Goal: Find specific page/section

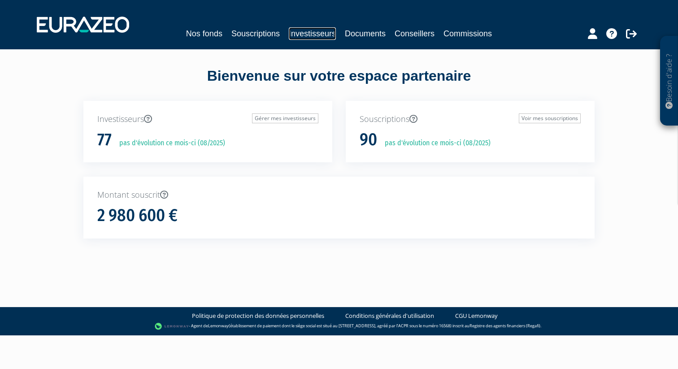
click at [311, 38] on link "Investisseurs" at bounding box center [312, 33] width 47 height 13
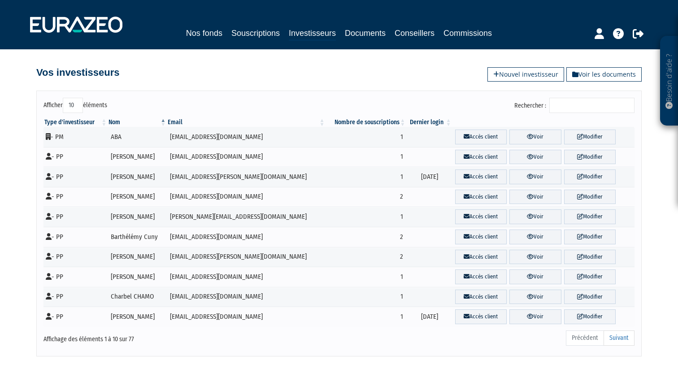
click at [574, 107] on input "Rechercher :" at bounding box center [591, 105] width 85 height 15
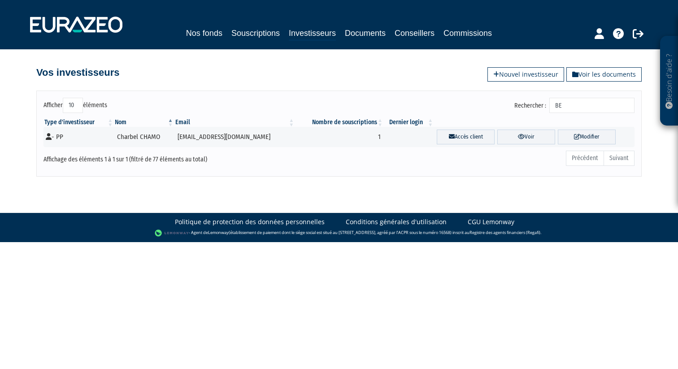
type input "B"
type input "WIN"
click at [521, 141] on link "Voir" at bounding box center [522, 137] width 61 height 15
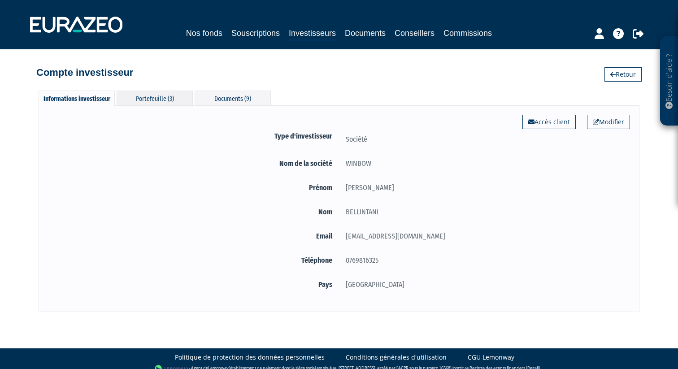
click at [165, 103] on div "Portefeuille (3)" at bounding box center [155, 98] width 76 height 15
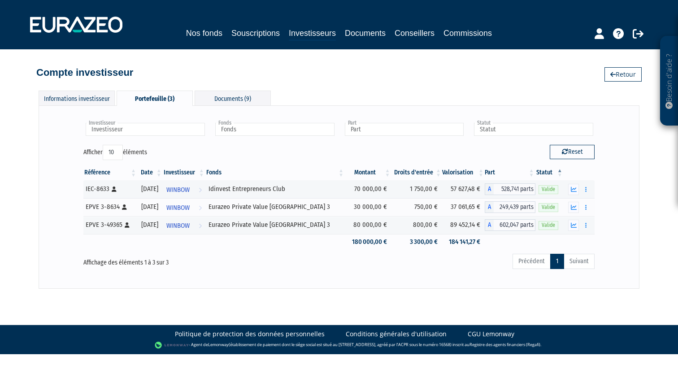
click at [336, 91] on div "Informations investisseur Portefeuille (3) Documents (9) Modifier Accès client …" at bounding box center [339, 190] width 601 height 198
